Goal: Task Accomplishment & Management: Manage account settings

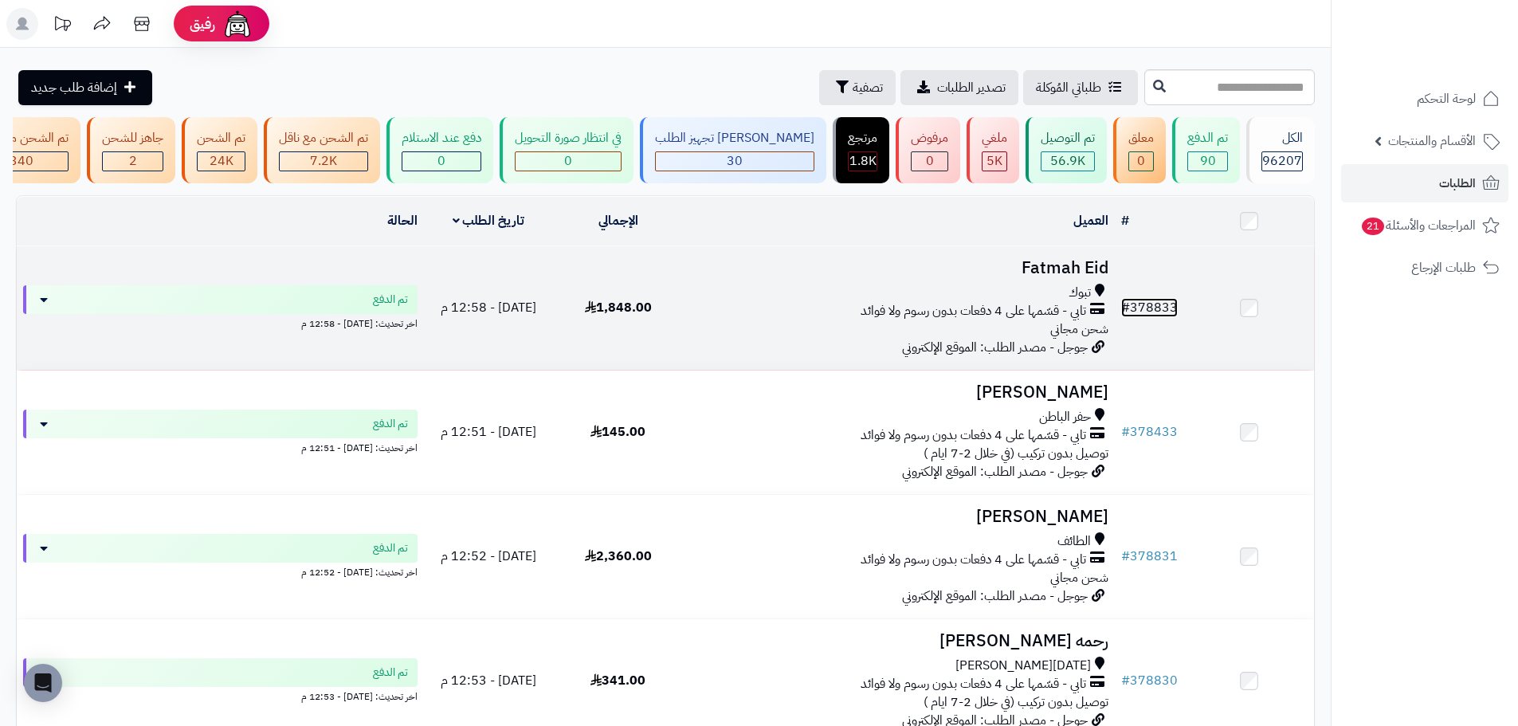
click at [1158, 315] on link "# 378833" at bounding box center [1149, 307] width 57 height 19
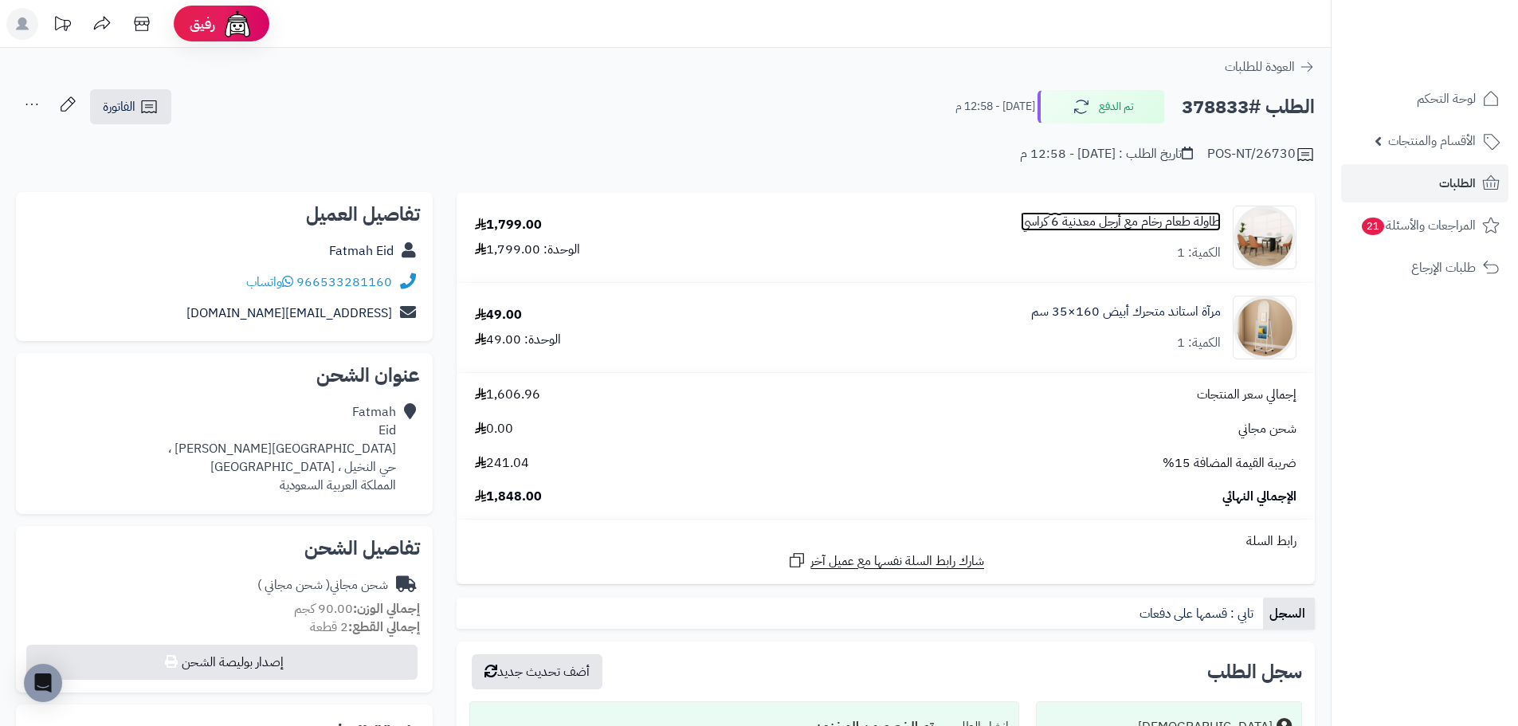
click at [1196, 218] on link "طاولة طعام رخام مع أرجل معدنية 6 كراسي" at bounding box center [1121, 222] width 200 height 18
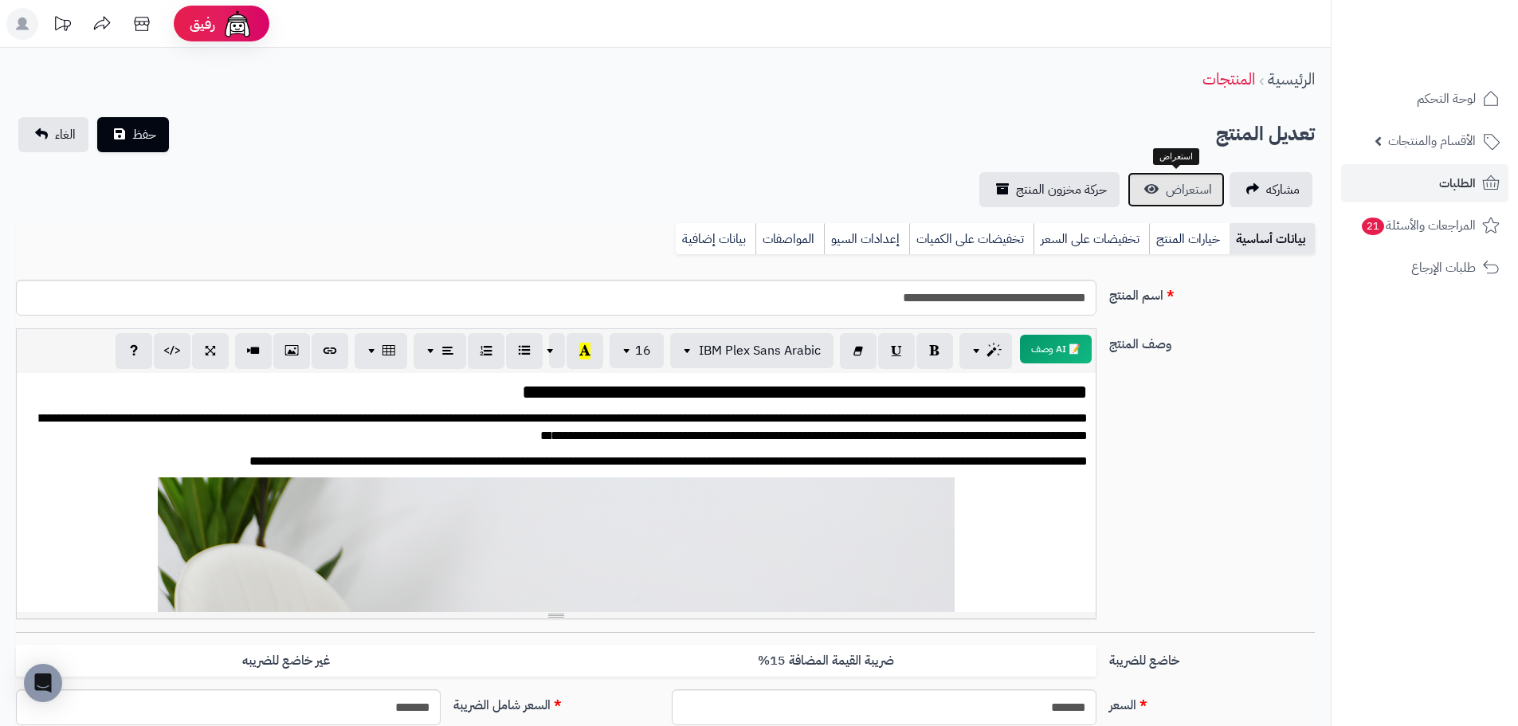
click at [1186, 197] on span "استعراض" at bounding box center [1189, 189] width 46 height 19
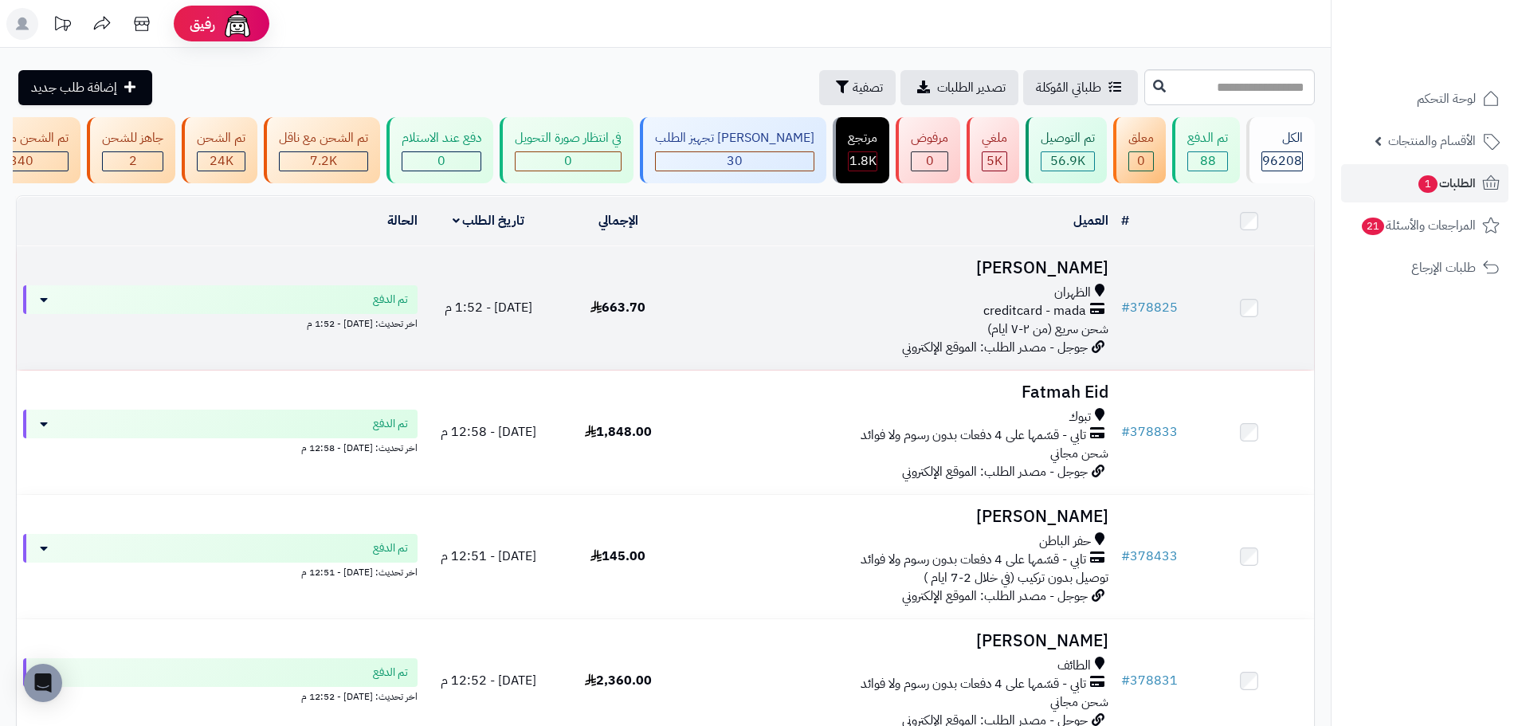
click at [981, 316] on div "creditcard - mada" at bounding box center [898, 311] width 419 height 18
